Goal: Task Accomplishment & Management: Use online tool/utility

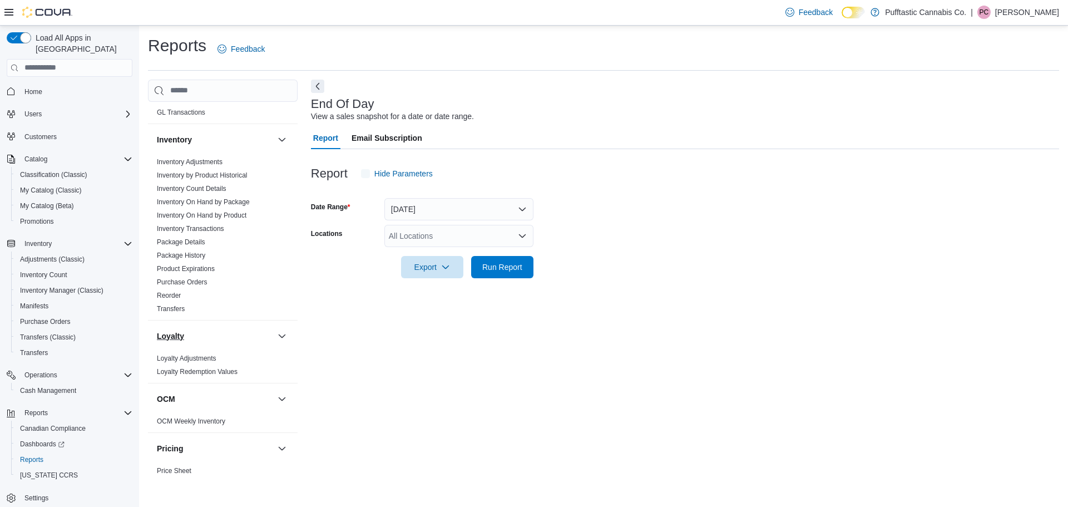
scroll to position [334, 0]
click at [465, 230] on div "All Locations" at bounding box center [458, 236] width 149 height 22
click at [466, 260] on span "Pufftastic Cannabis Co." at bounding box center [443, 254] width 81 height 11
click at [537, 327] on div "End Of Day View a sales snapshot for a date or date range. Report Email Subscri…" at bounding box center [685, 281] width 748 height 402
click at [439, 281] on div at bounding box center [685, 284] width 748 height 13
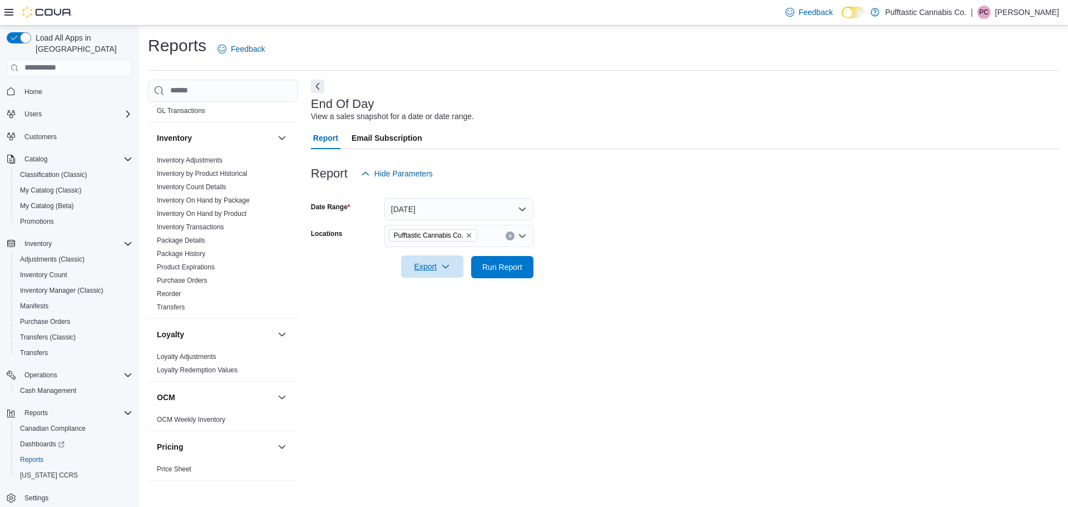
click at [437, 272] on span "Export" at bounding box center [432, 266] width 49 height 22
click at [437, 312] on span "Export to Pdf" at bounding box center [434, 311] width 50 height 9
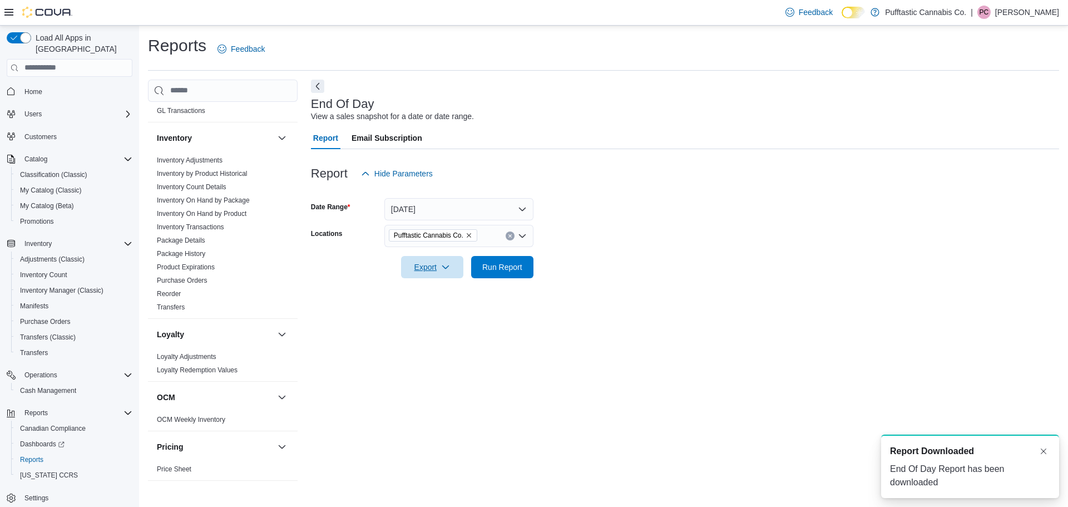
scroll to position [0, 0]
